Goal: Task Accomplishment & Management: Manage account settings

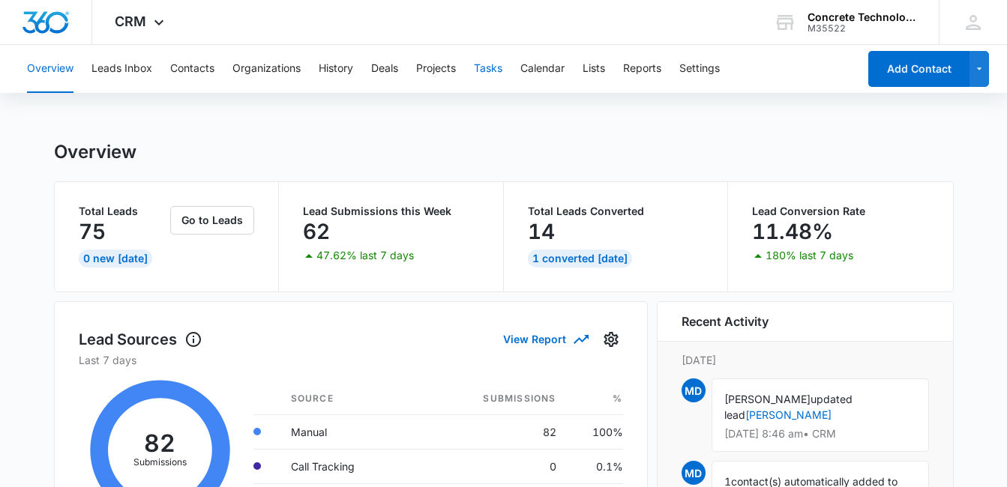
click at [490, 70] on button "Tasks" at bounding box center [488, 69] width 28 height 48
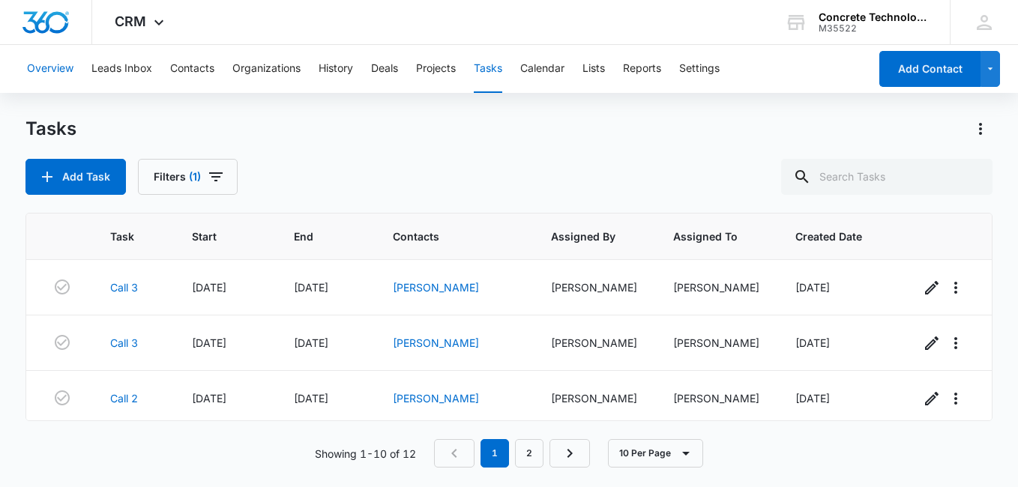
click at [56, 64] on button "Overview" at bounding box center [50, 69] width 46 height 48
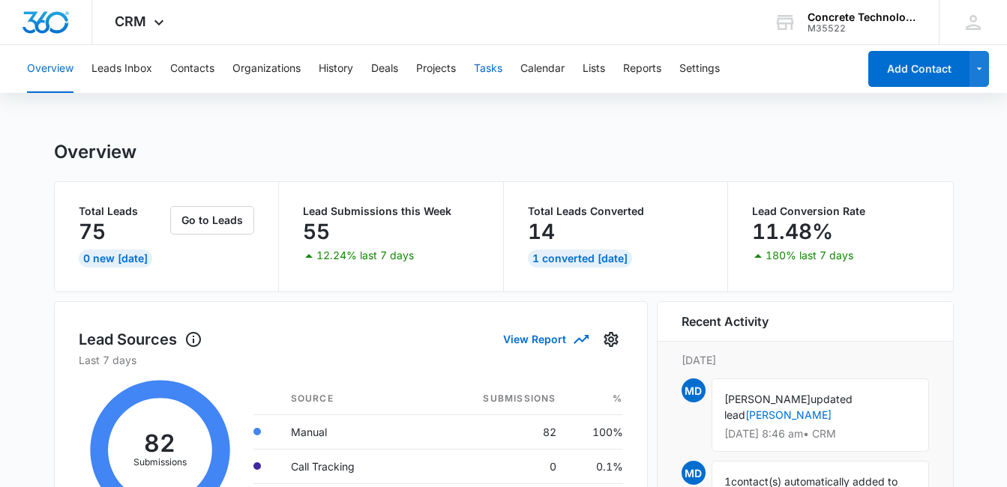
click at [492, 73] on button "Tasks" at bounding box center [488, 69] width 28 height 48
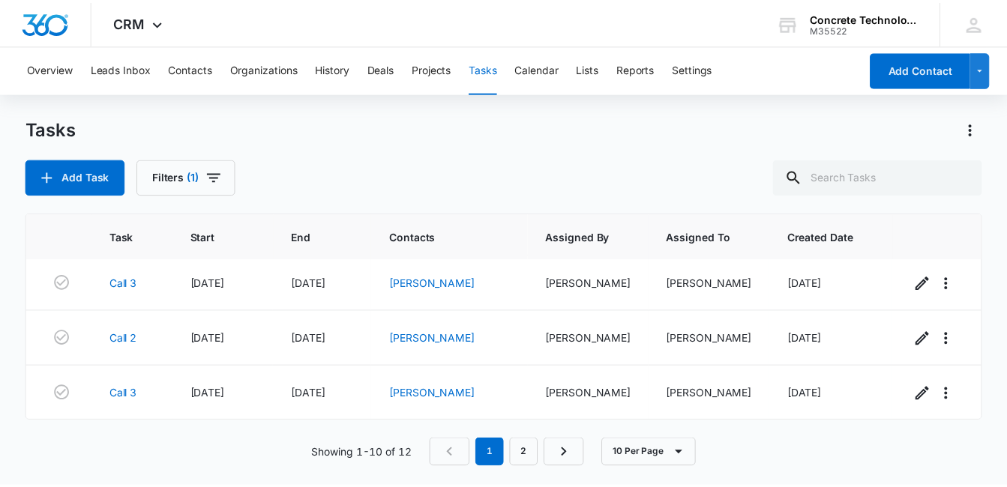
scroll to position [90, 0]
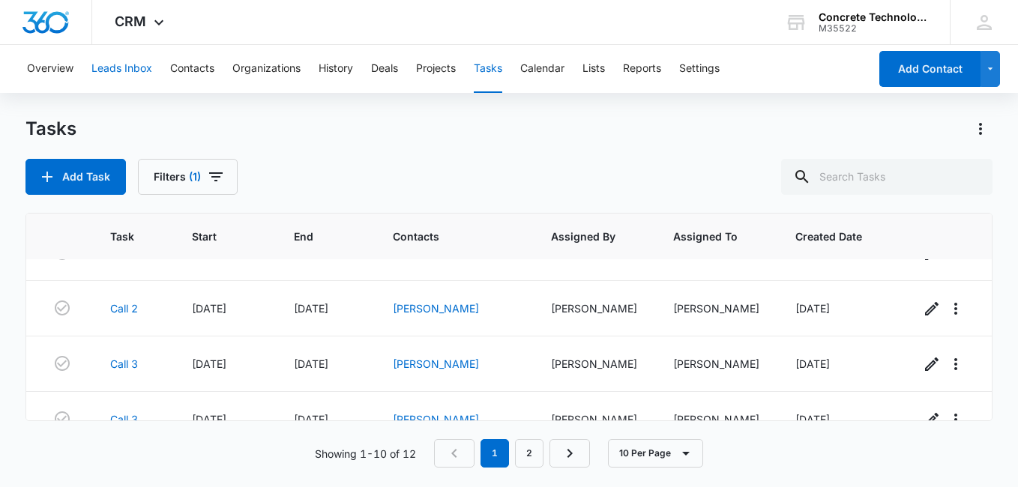
click at [121, 66] on button "Leads Inbox" at bounding box center [121, 69] width 61 height 48
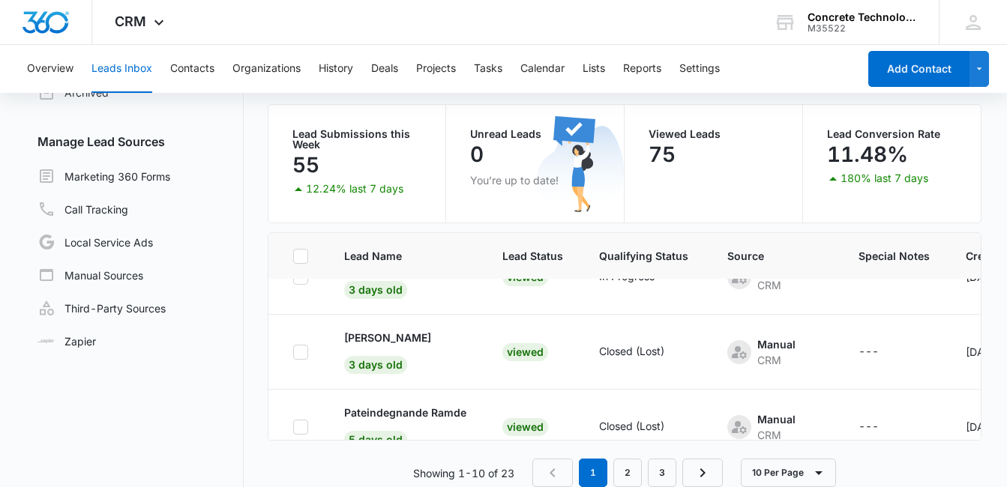
scroll to position [600, 0]
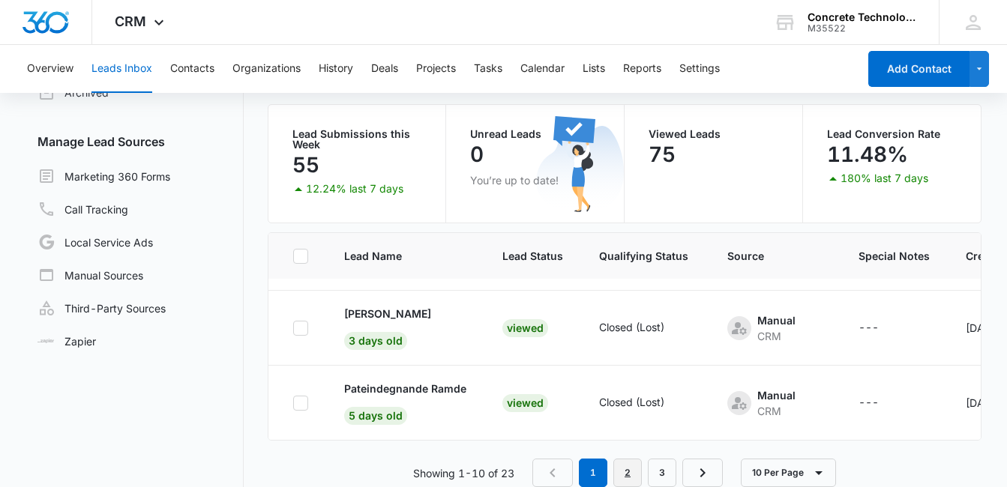
click at [625, 475] on link "2" at bounding box center [627, 473] width 28 height 28
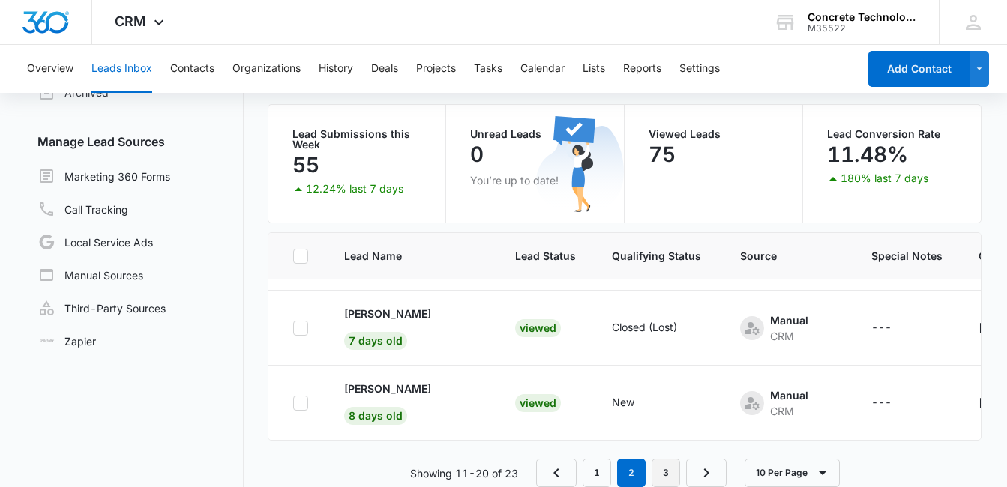
click at [672, 474] on link "3" at bounding box center [666, 473] width 28 height 28
click at [713, 474] on nav "1 2 3" at bounding box center [631, 473] width 190 height 28
click at [599, 479] on link "1" at bounding box center [597, 473] width 28 height 28
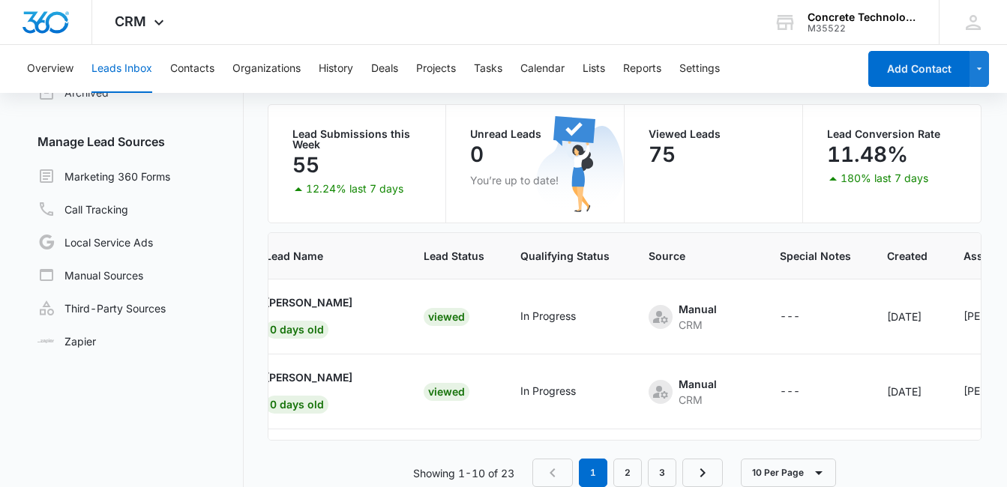
scroll to position [0, 0]
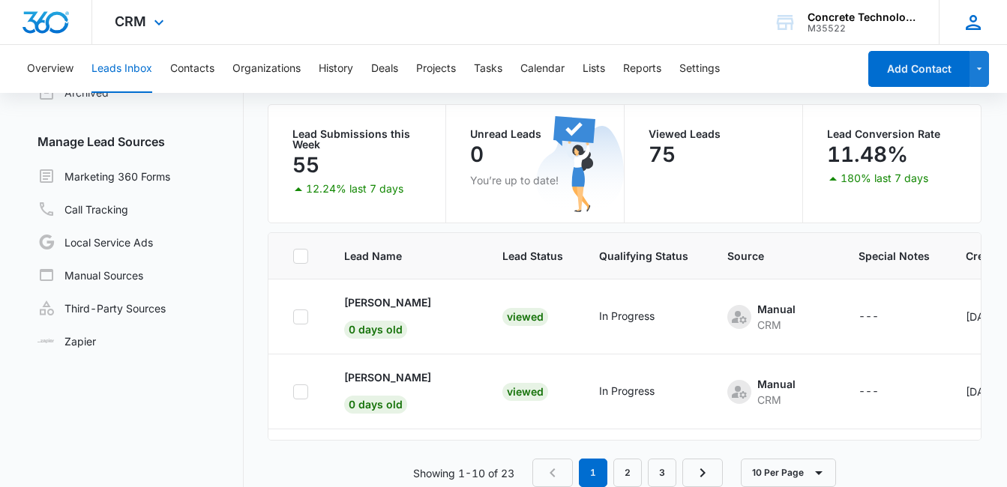
click at [976, 23] on icon at bounding box center [973, 22] width 22 height 22
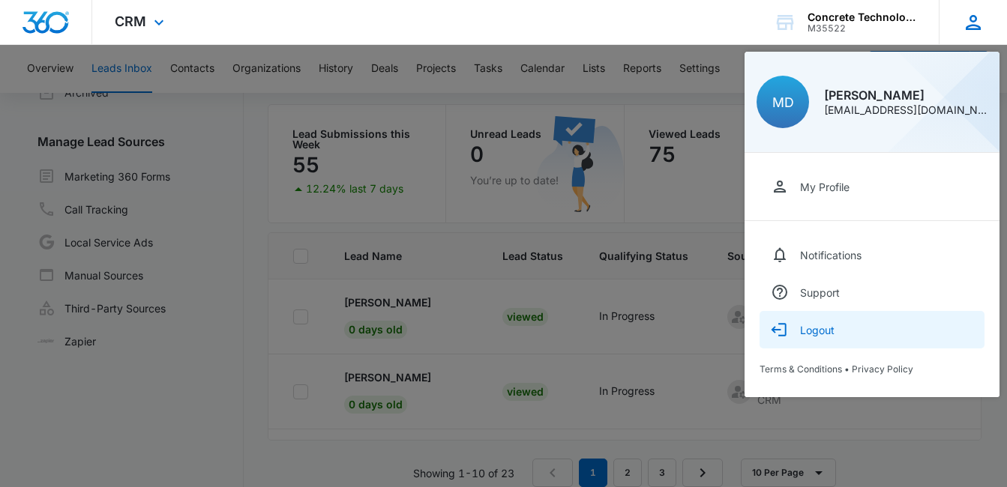
click at [861, 337] on button "Logout" at bounding box center [871, 329] width 225 height 37
